Goal: Information Seeking & Learning: Learn about a topic

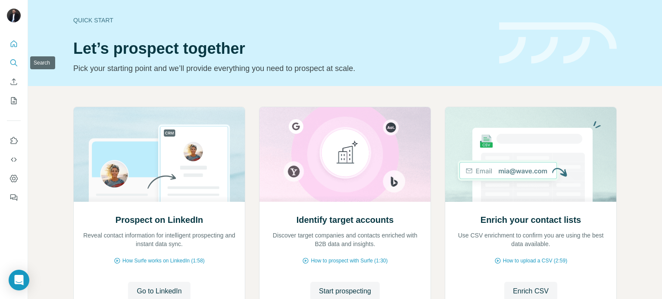
click at [12, 69] on button "Search" at bounding box center [14, 63] width 14 height 16
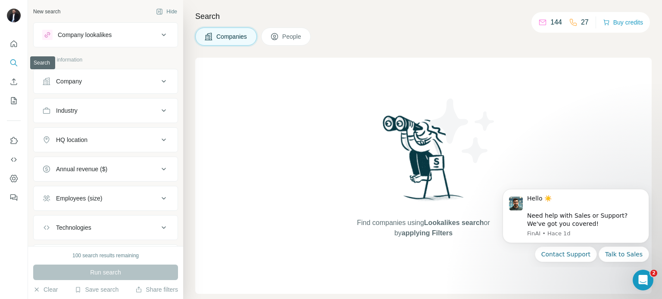
click at [11, 61] on icon "Search" at bounding box center [13, 63] width 9 height 9
click at [92, 81] on div "Company" at bounding box center [100, 81] width 116 height 9
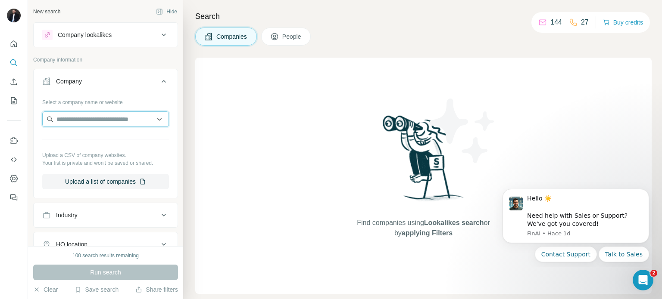
click at [90, 120] on input "text" at bounding box center [105, 120] width 127 height 16
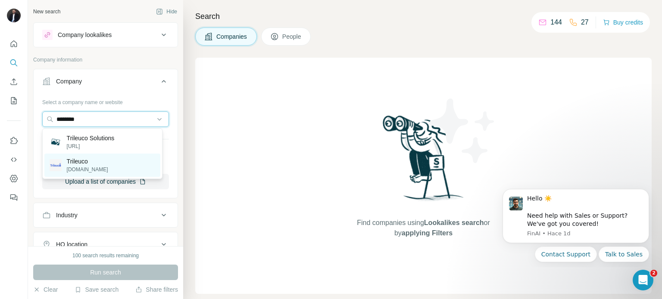
type input "********"
click at [96, 170] on p "[DOMAIN_NAME]" at bounding box center [87, 170] width 41 height 8
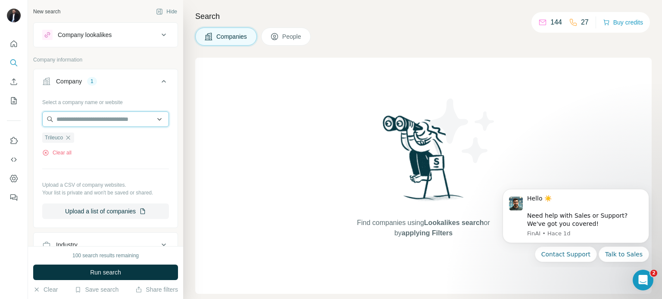
click at [80, 112] on input "text" at bounding box center [105, 120] width 127 height 16
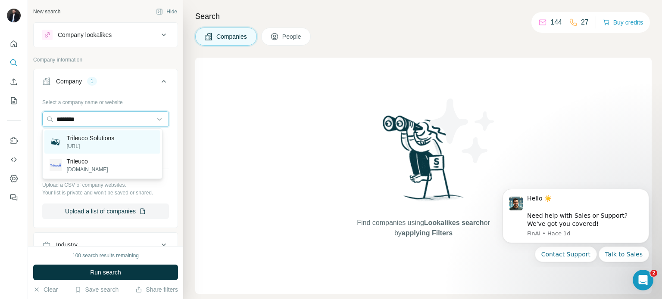
type input "********"
click at [111, 143] on p "Trileuco Solutions" at bounding box center [91, 138] width 48 height 9
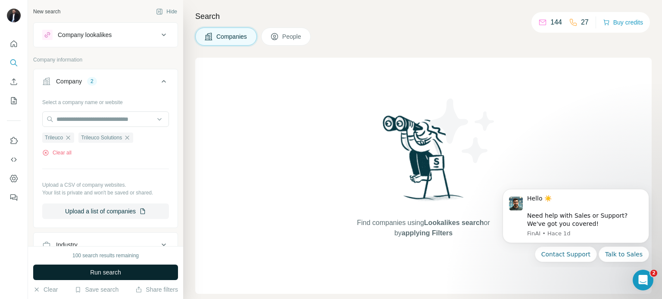
click at [112, 270] on span "Run search" at bounding box center [105, 272] width 31 height 9
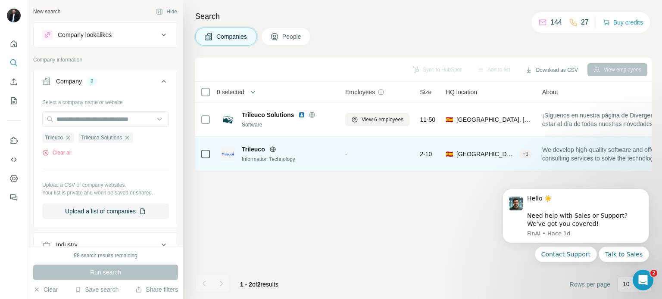
click at [253, 148] on span "Trileuco" at bounding box center [253, 149] width 23 height 9
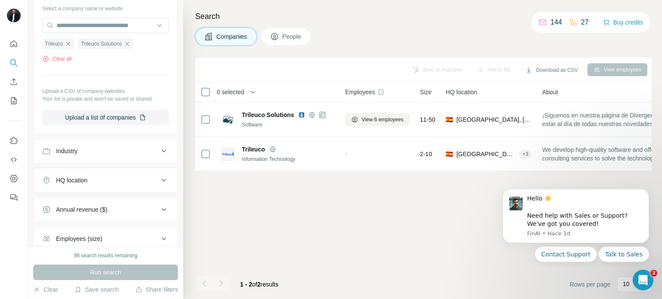
scroll to position [8, 0]
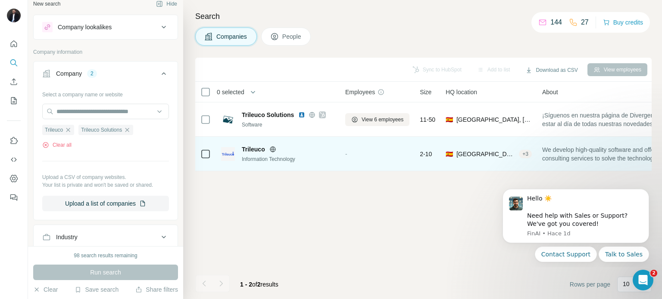
click at [249, 149] on span "Trileuco" at bounding box center [253, 149] width 23 height 9
click at [519, 153] on div "+ 3" at bounding box center [525, 154] width 13 height 8
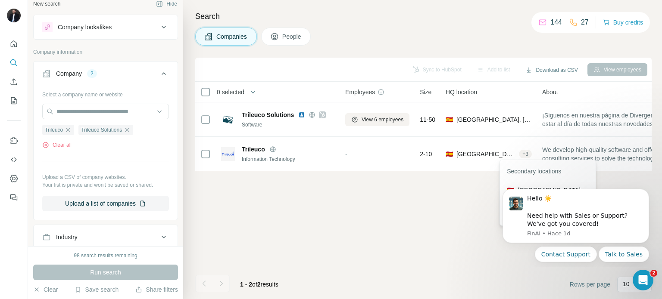
click at [533, 97] on th "HQ location" at bounding box center [488, 92] width 97 height 21
click at [291, 43] on button "People" at bounding box center [286, 37] width 50 height 18
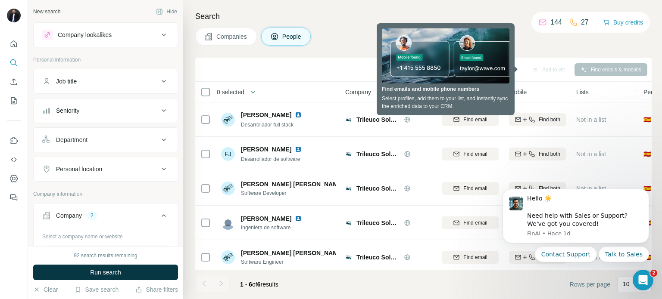
click at [110, 83] on div "Job title" at bounding box center [100, 81] width 116 height 9
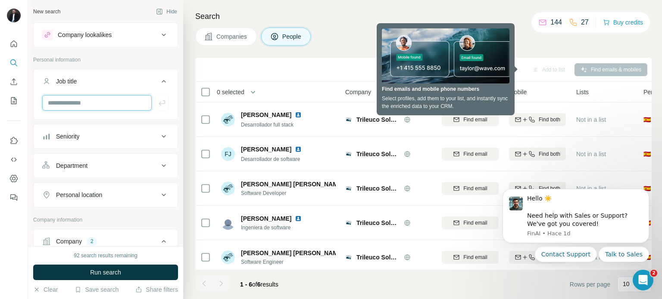
click at [109, 108] on input "text" at bounding box center [96, 103] width 109 height 16
click at [354, 38] on div "Companies People" at bounding box center [423, 37] width 456 height 18
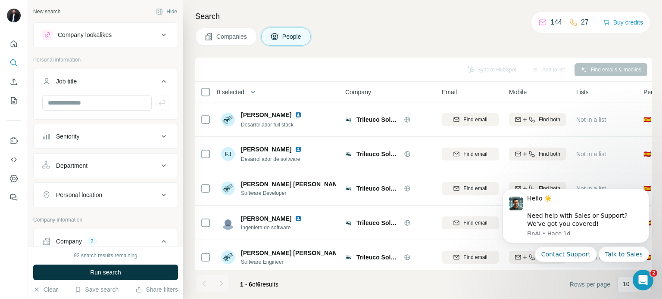
click at [243, 94] on span "0 selected" at bounding box center [231, 92] width 28 height 9
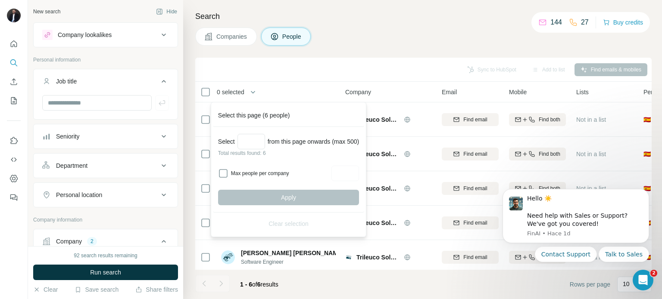
click at [373, 72] on div "Sync to HubSpot Add to list Find emails & mobiles" at bounding box center [424, 69] width 448 height 15
